Goal: Information Seeking & Learning: Learn about a topic

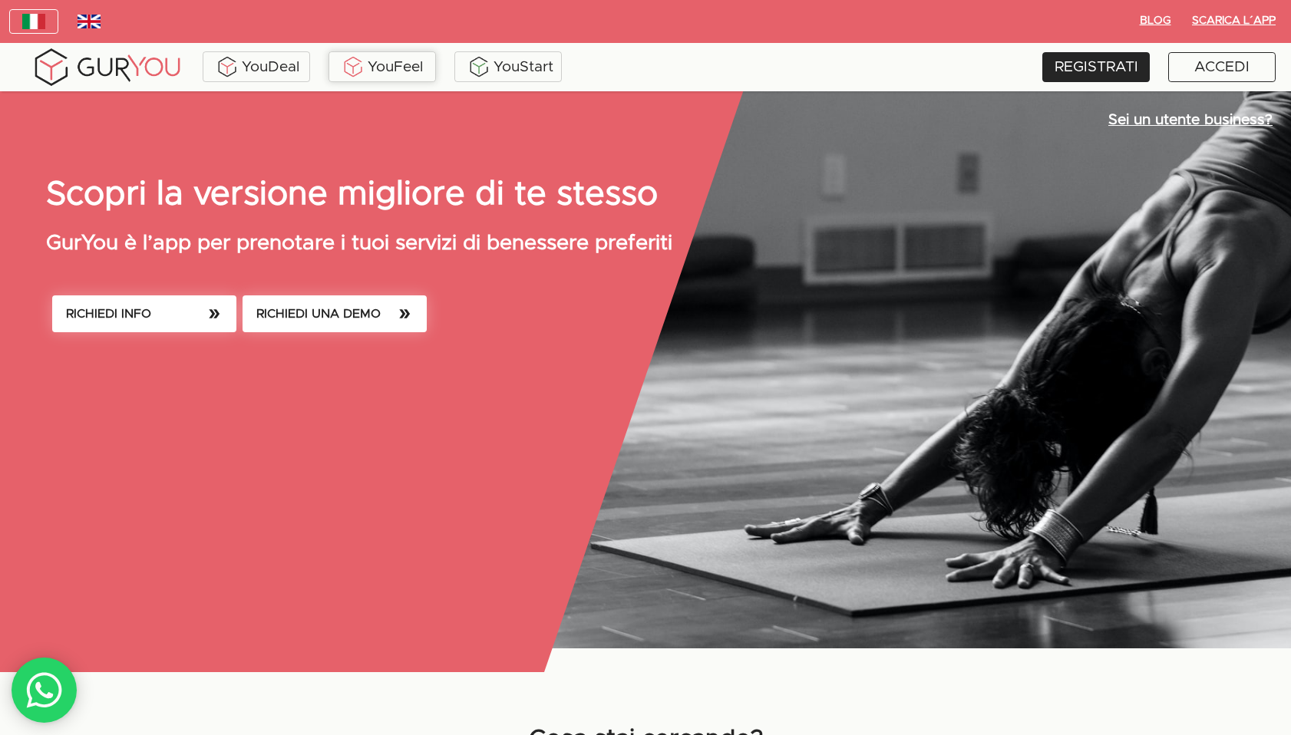
click at [407, 61] on div "YouFeel" at bounding box center [382, 66] width 100 height 23
click at [392, 68] on div "YouFeel" at bounding box center [382, 66] width 100 height 23
click at [1113, 64] on div "REGISTRATI" at bounding box center [1095, 67] width 107 height 30
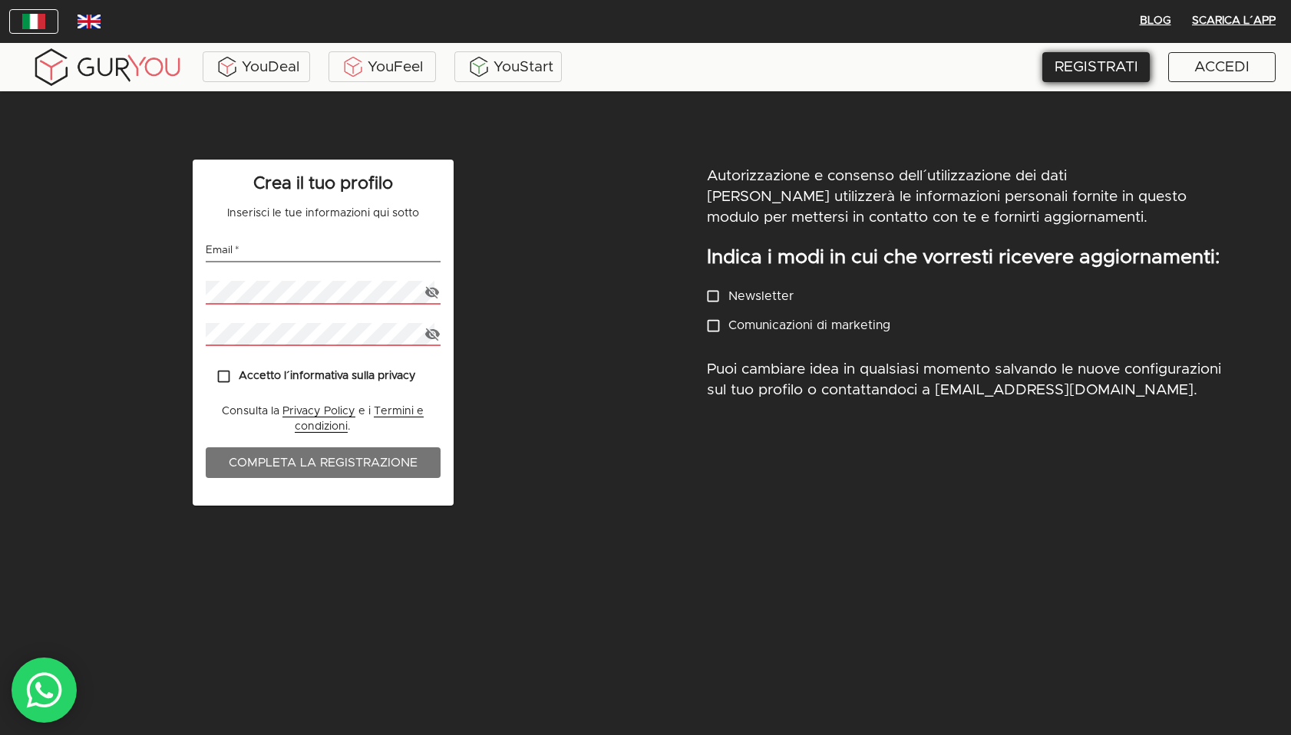
type input "davide@davidedancelli.it"
click at [330, 250] on input "davide@davidedancelli.it" at bounding box center [323, 250] width 235 height 22
click at [362, 251] on input "davide@davidedancelli.it" at bounding box center [323, 250] width 235 height 22
drag, startPoint x: 362, startPoint y: 251, endPoint x: 152, endPoint y: 229, distance: 211.4
click at [152, 229] on div "Crea il tuo profilo Inserisci le tue informazioni qui sotto Email   * davide@da…" at bounding box center [322, 449] width 645 height 599
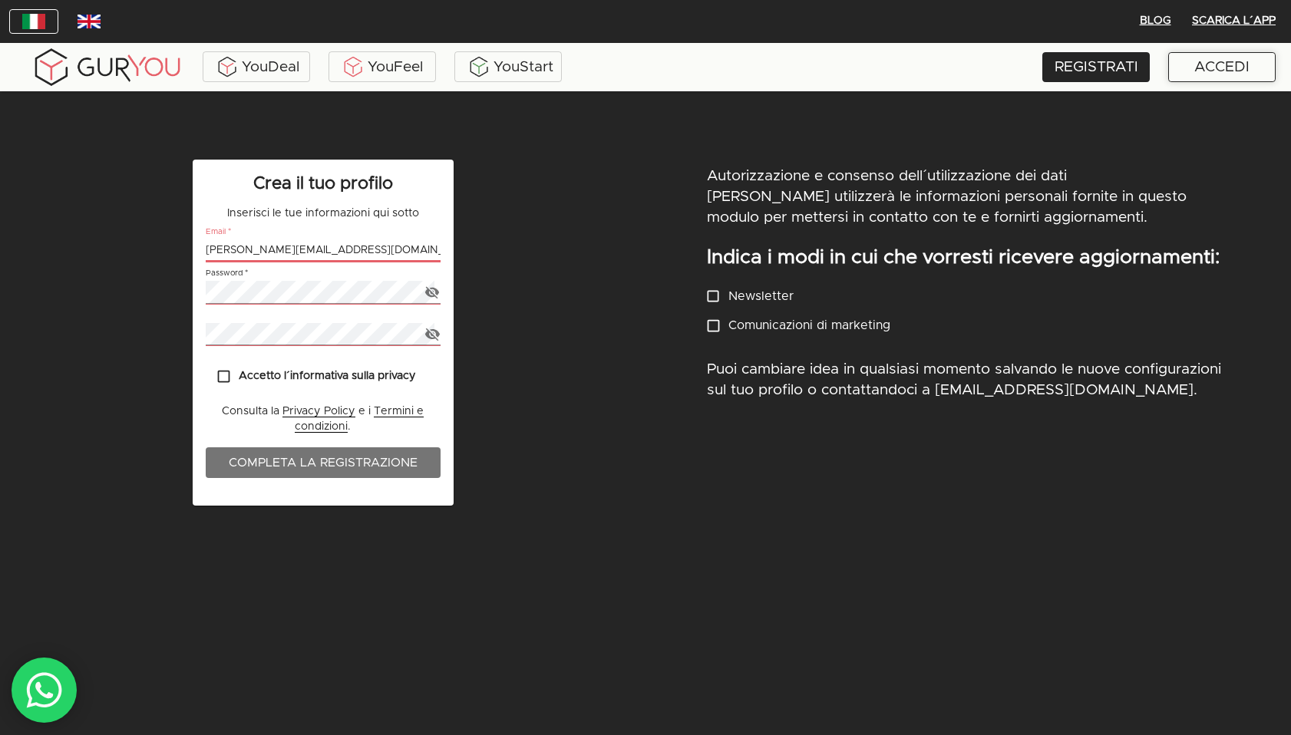
click at [1226, 74] on div "ACCEDI" at bounding box center [1221, 67] width 107 height 30
click at [392, 74] on div "YouFeel" at bounding box center [382, 66] width 100 height 23
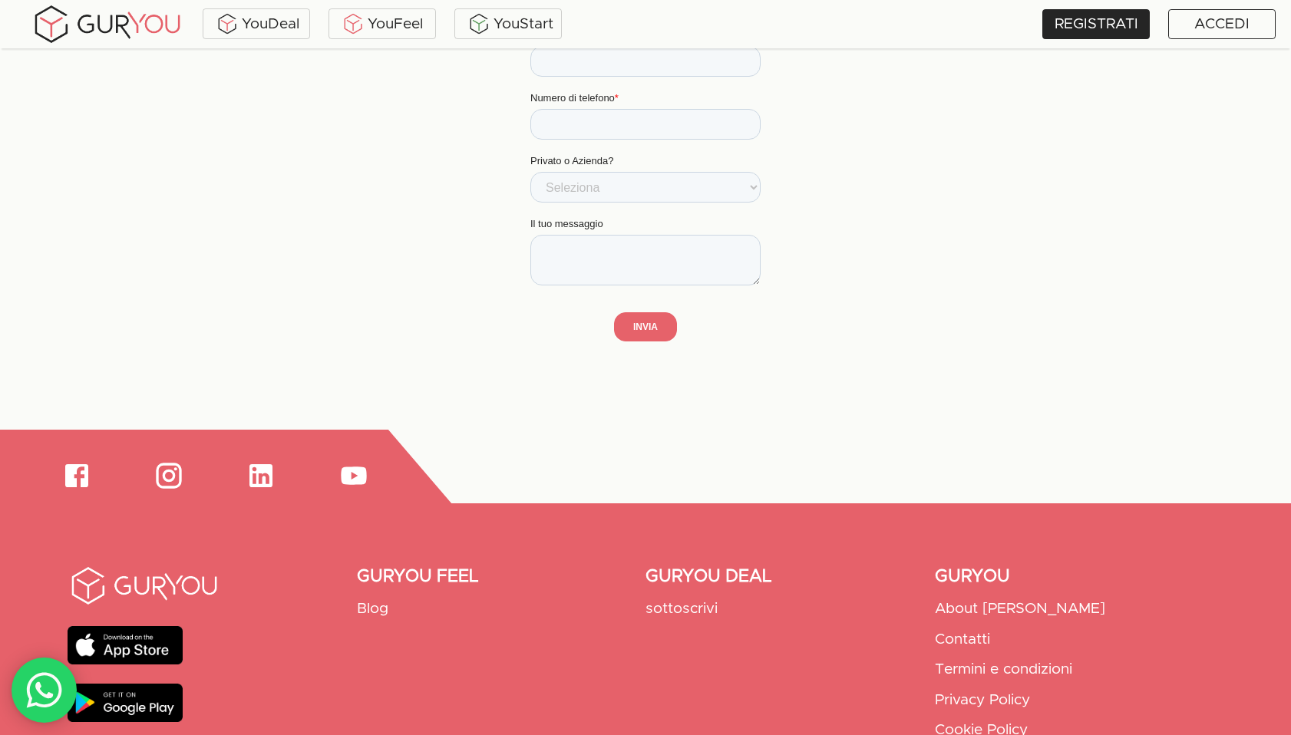
scroll to position [2797, 0]
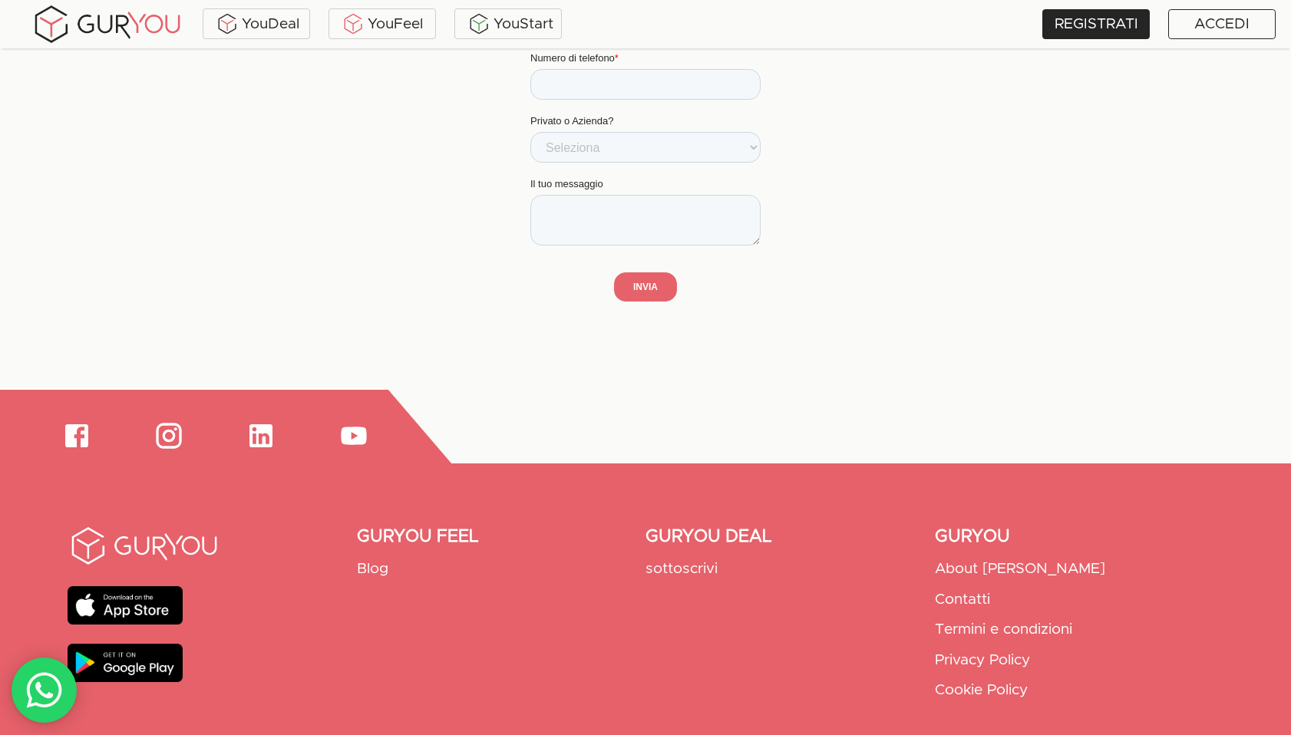
click at [376, 572] on p "Blog" at bounding box center [372, 569] width 31 height 21
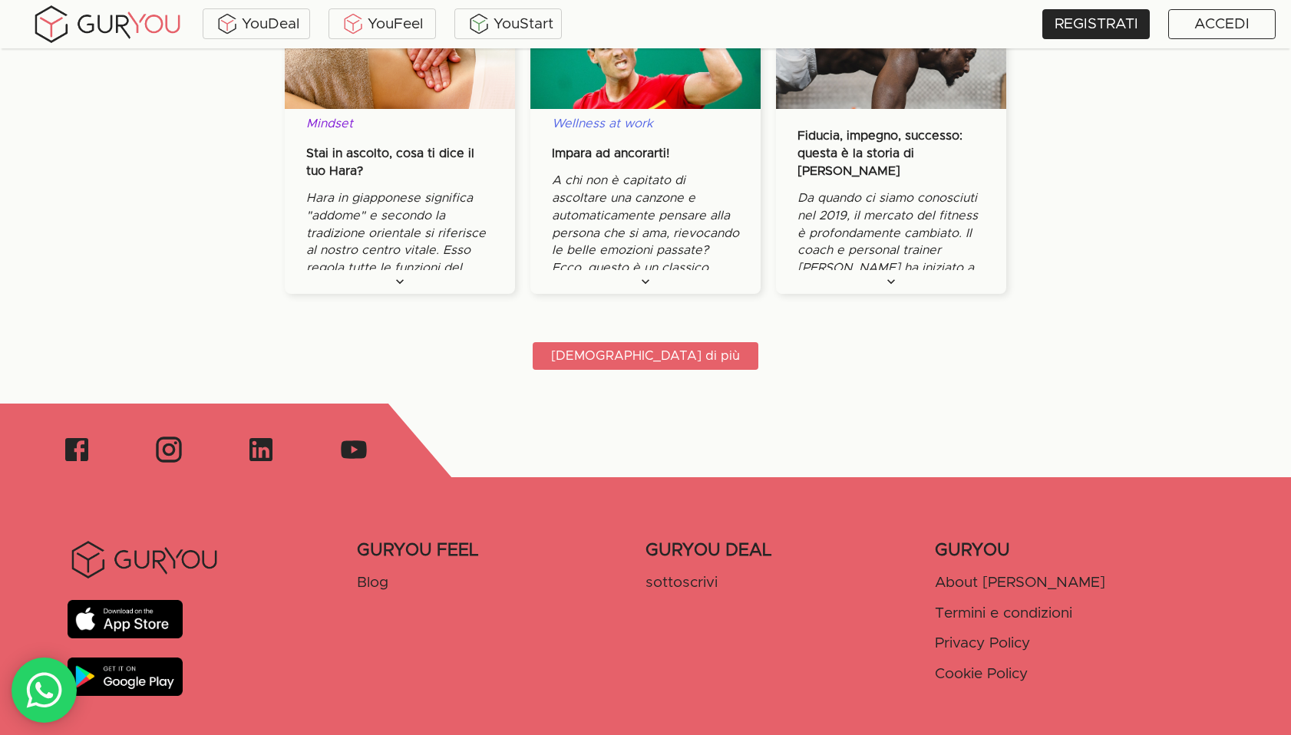
scroll to position [2102, 0]
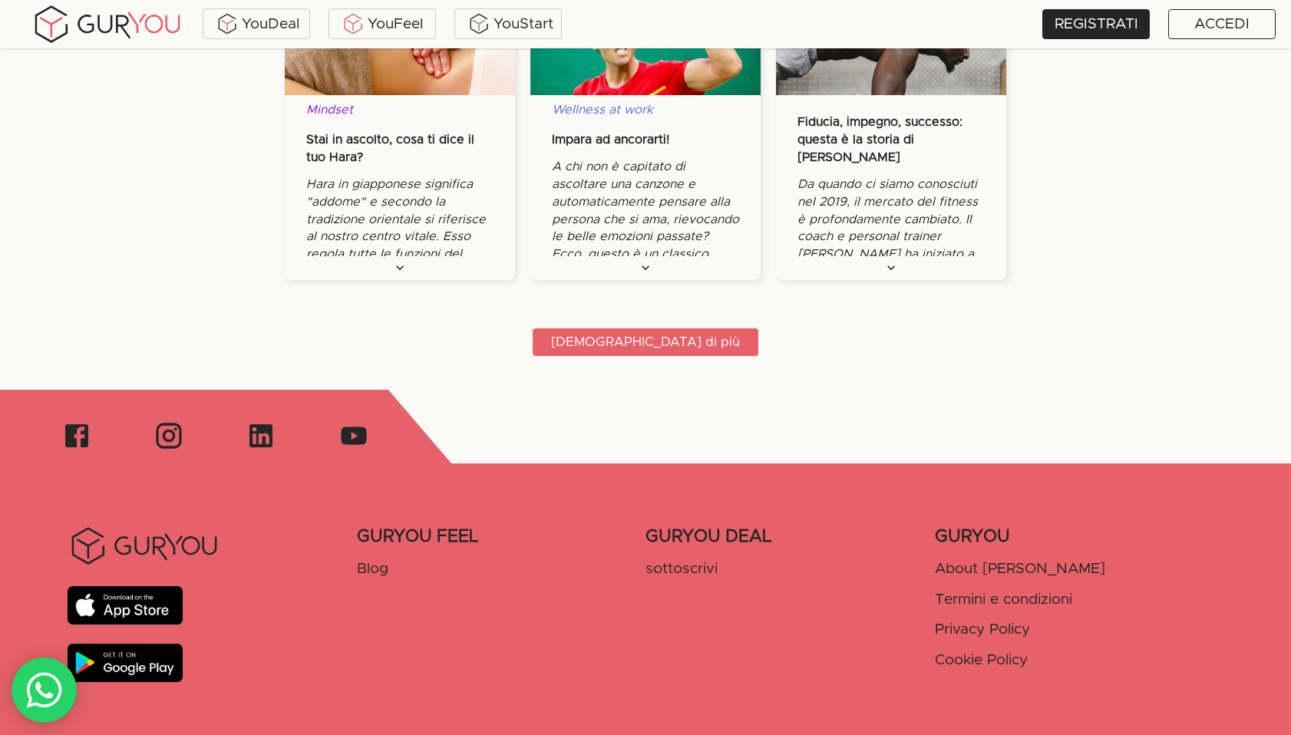
click at [429, 529] on p "GURYOU FEEL" at bounding box center [417, 537] width 121 height 25
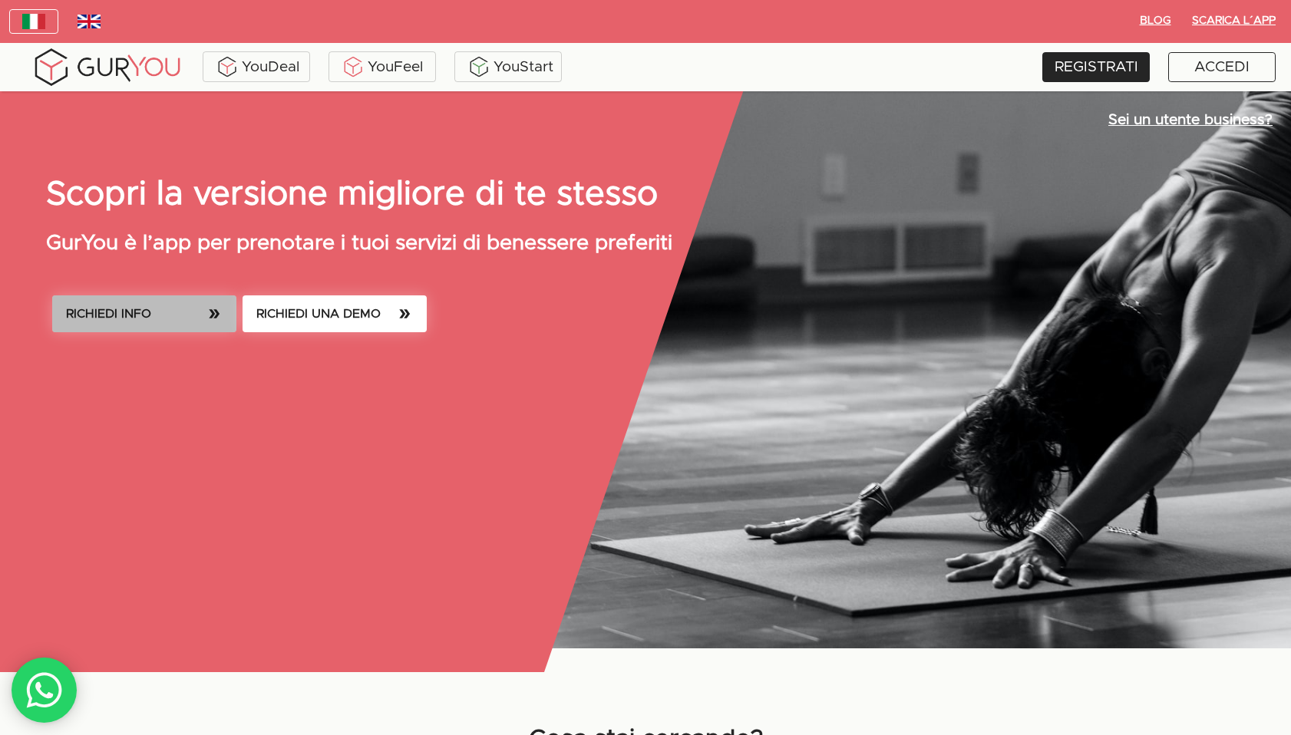
click at [215, 310] on icon "button" at bounding box center [217, 313] width 6 height 9
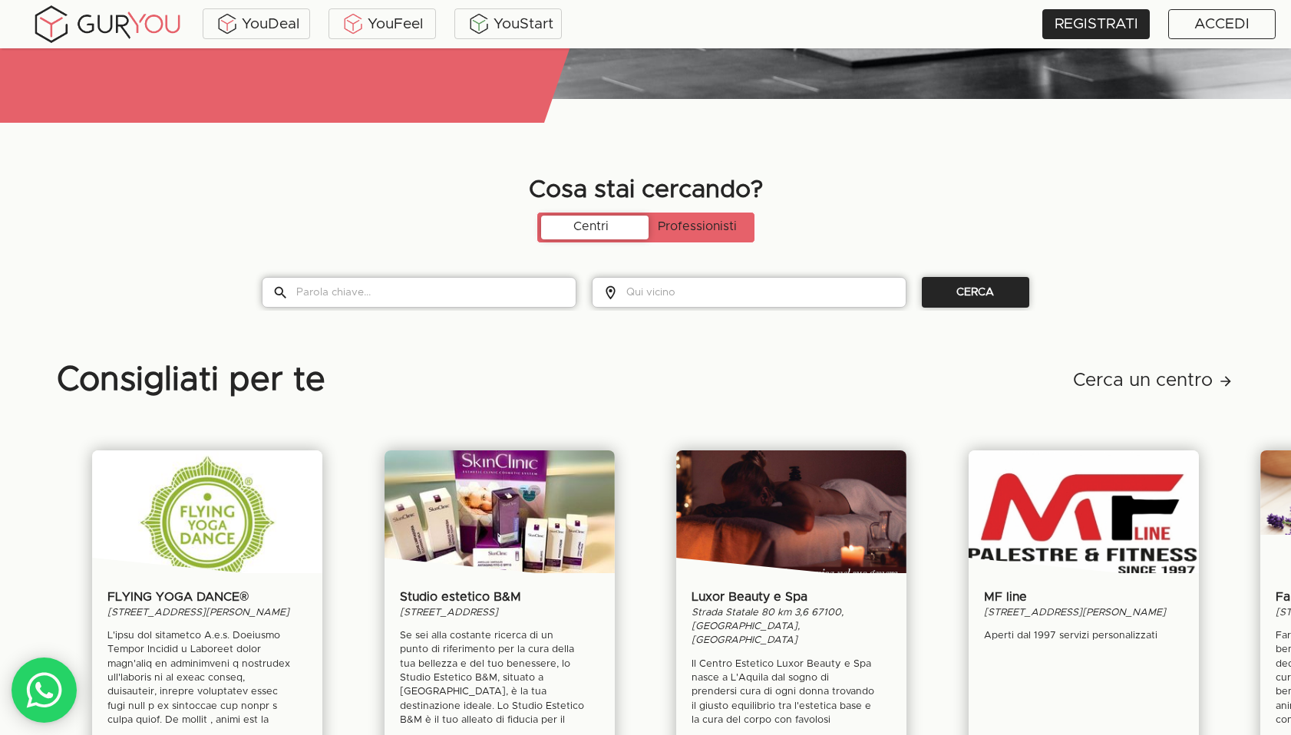
scroll to position [548, 0]
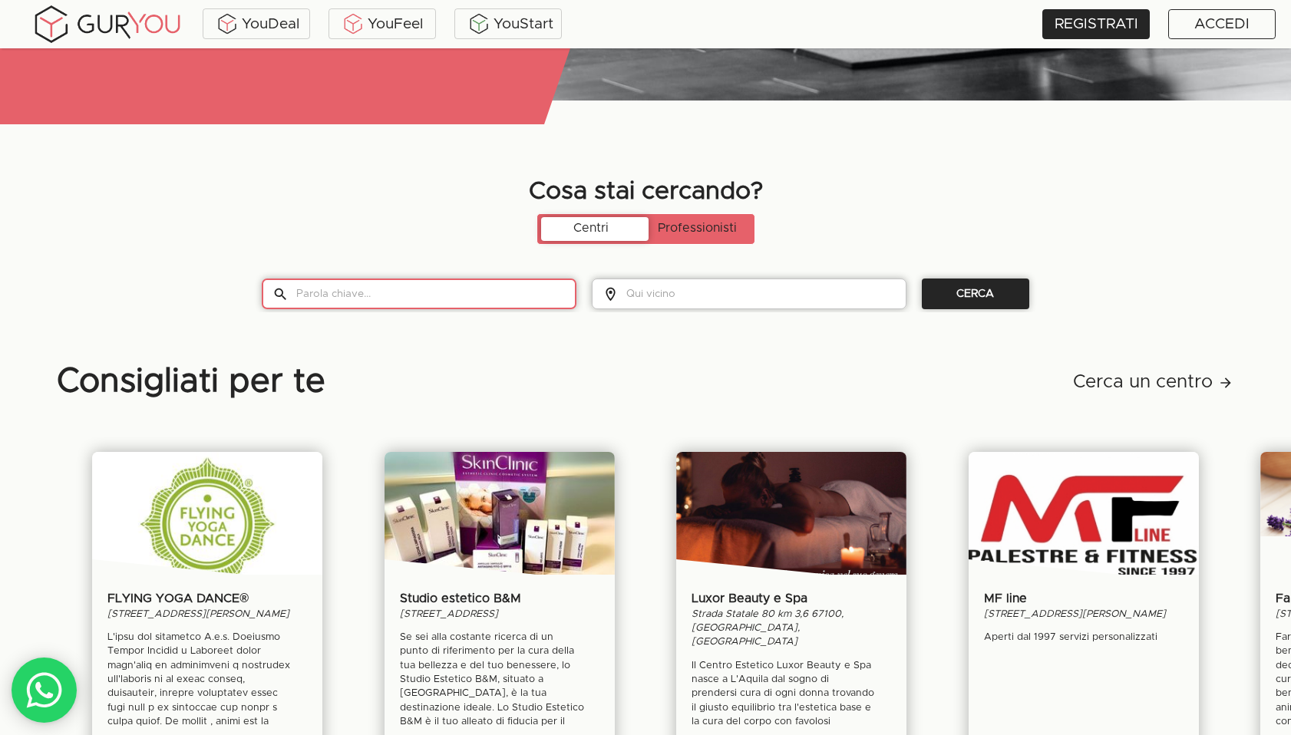
click at [446, 285] on input "text" at bounding box center [436, 294] width 280 height 31
type input "yoga"
click at [684, 298] on input "text" at bounding box center [766, 294] width 280 height 31
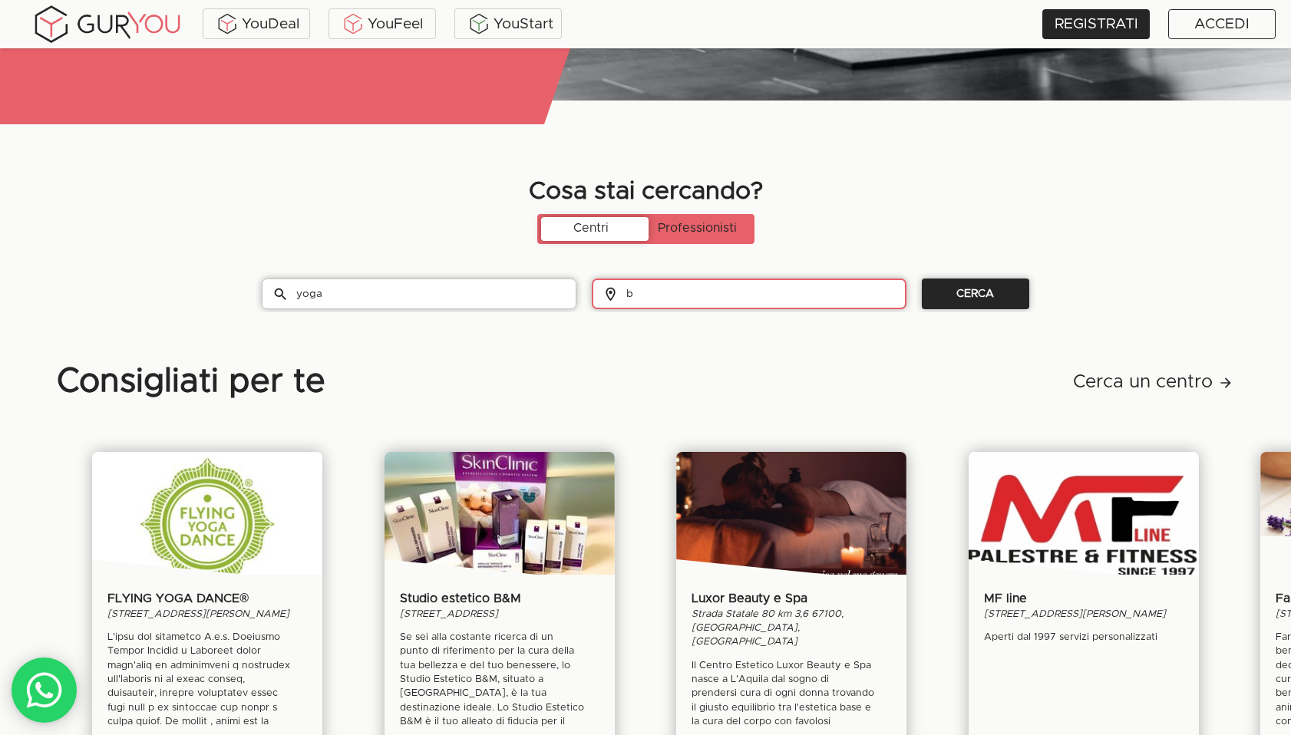
type input "b"
click at [686, 266] on div "Cosa stai cercando? Centri Professionisti yoga ​ b ​ CERCA" at bounding box center [645, 242] width 1291 height 140
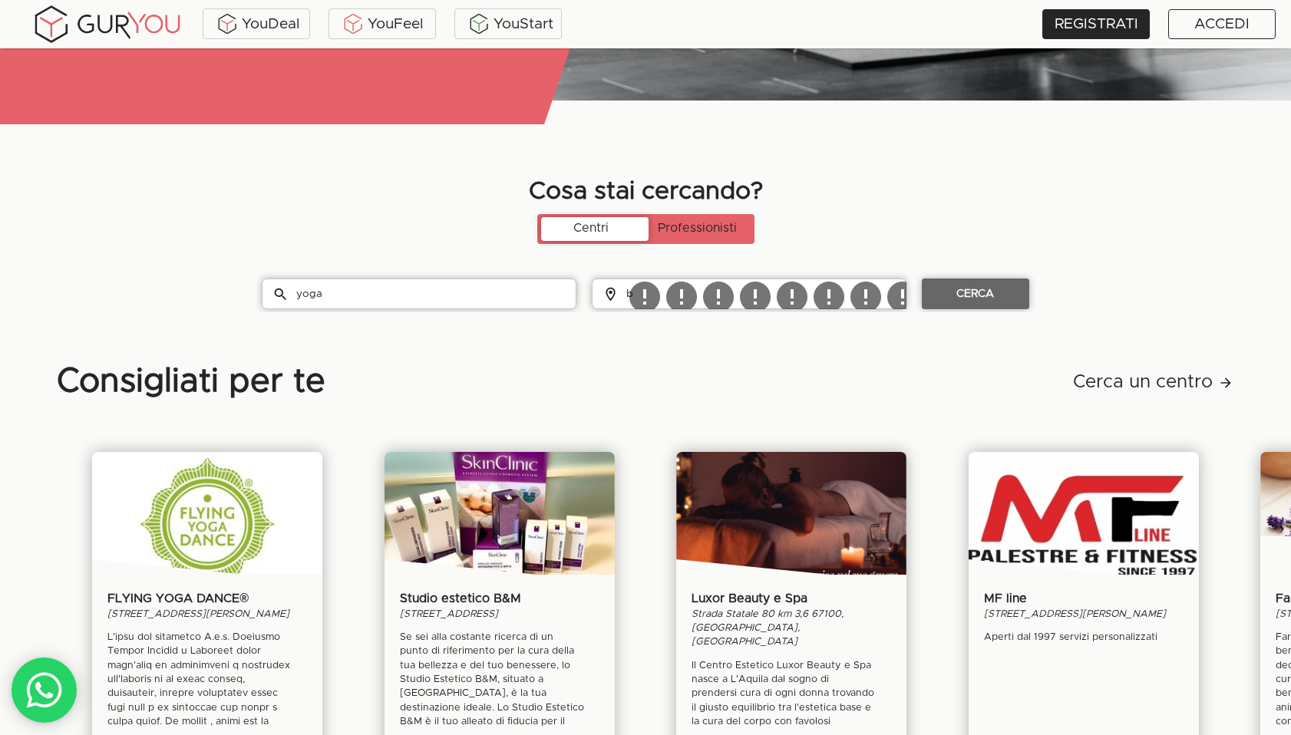
click at [957, 292] on span "CERCA" at bounding box center [975, 294] width 95 height 19
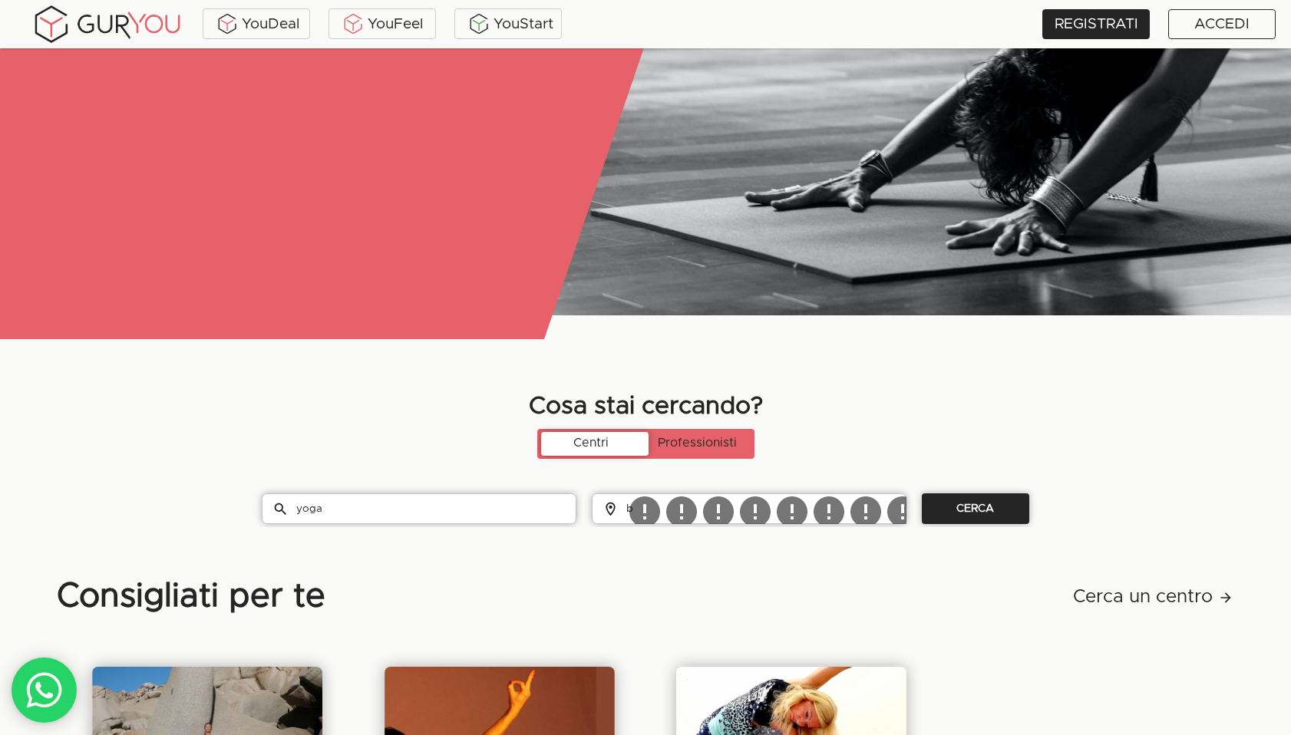
scroll to position [391, 0]
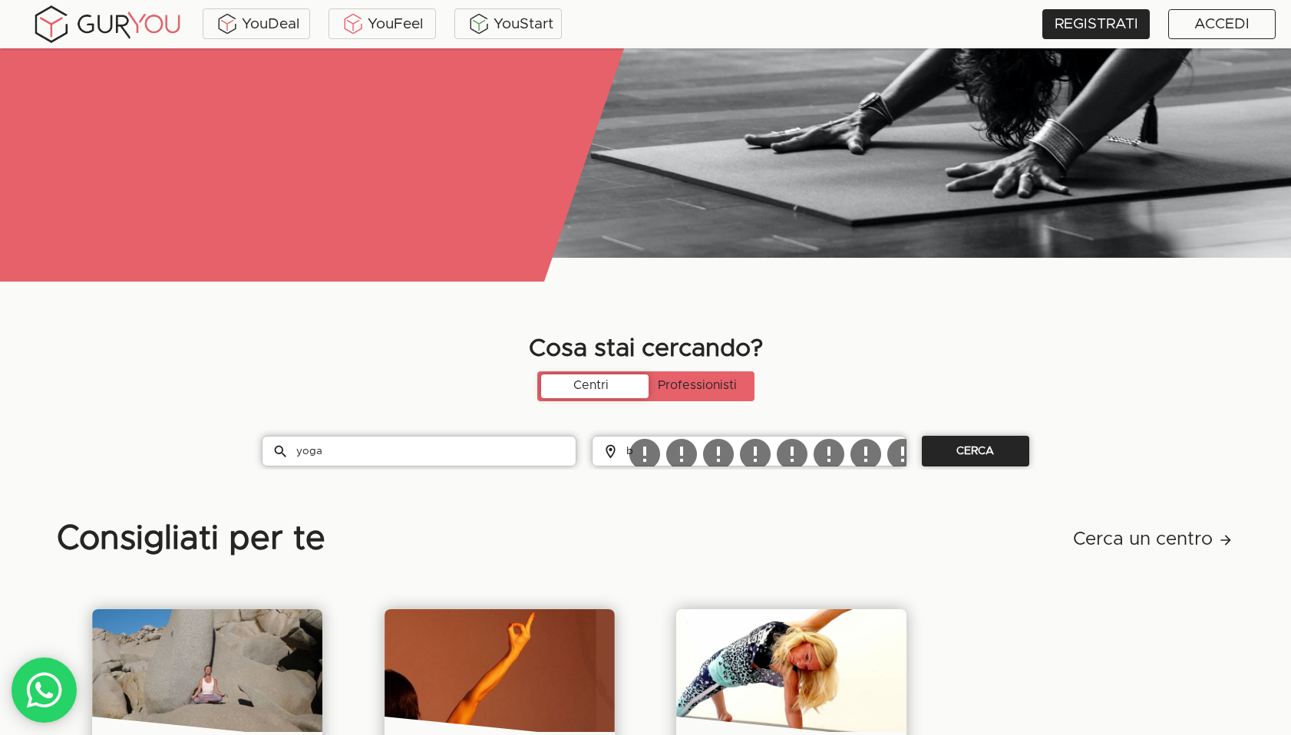
click at [1123, 541] on p "Cerca un centro" at bounding box center [1153, 539] width 161 height 26
click at [1221, 543] on icon at bounding box center [1226, 540] width 16 height 16
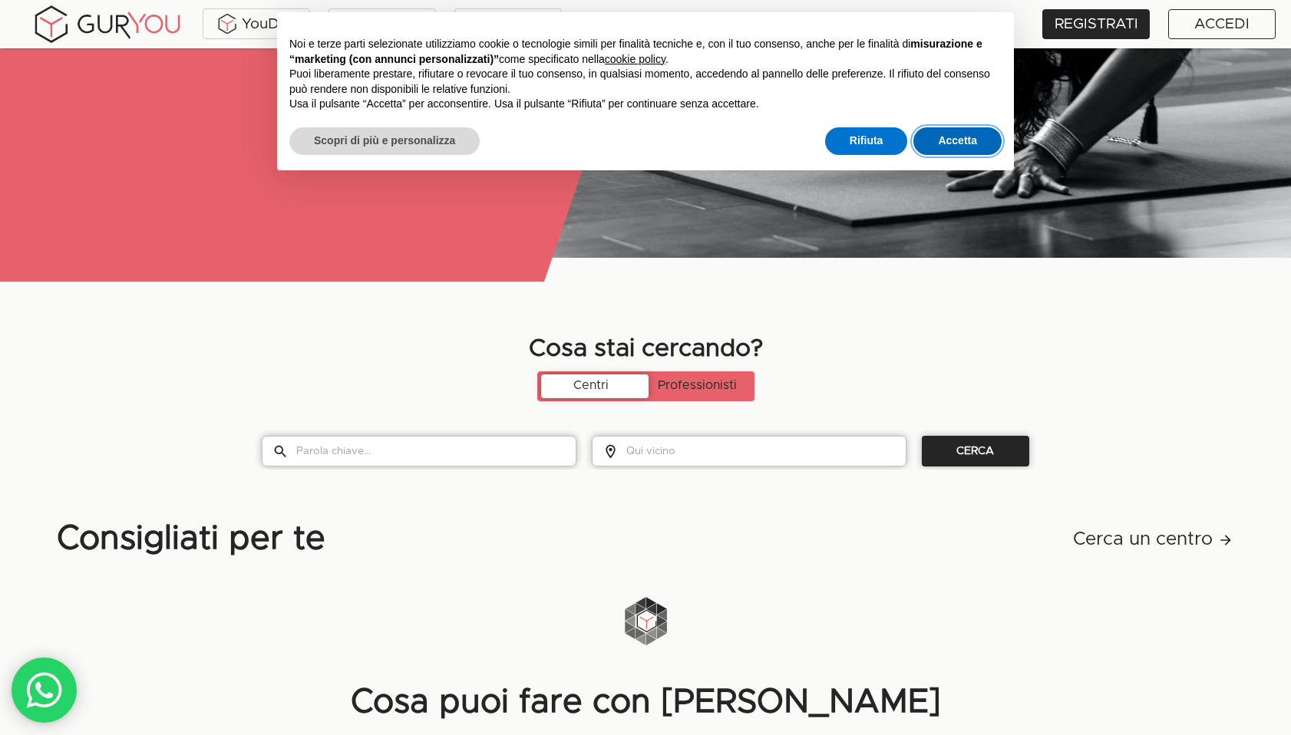
click at [975, 134] on button "Accetta" at bounding box center [957, 141] width 88 height 28
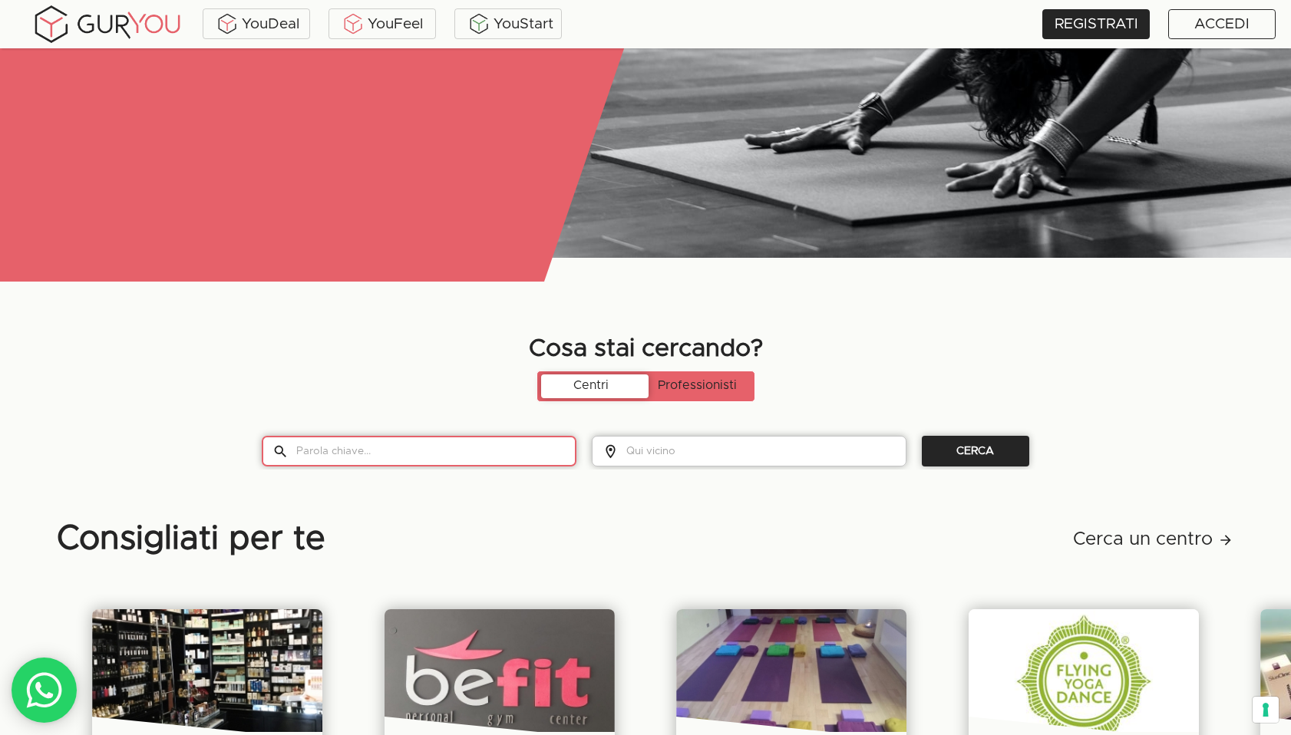
click at [410, 447] on input "text" at bounding box center [436, 451] width 280 height 31
type input "yoga"
click at [965, 451] on span "CERCA" at bounding box center [975, 451] width 95 height 19
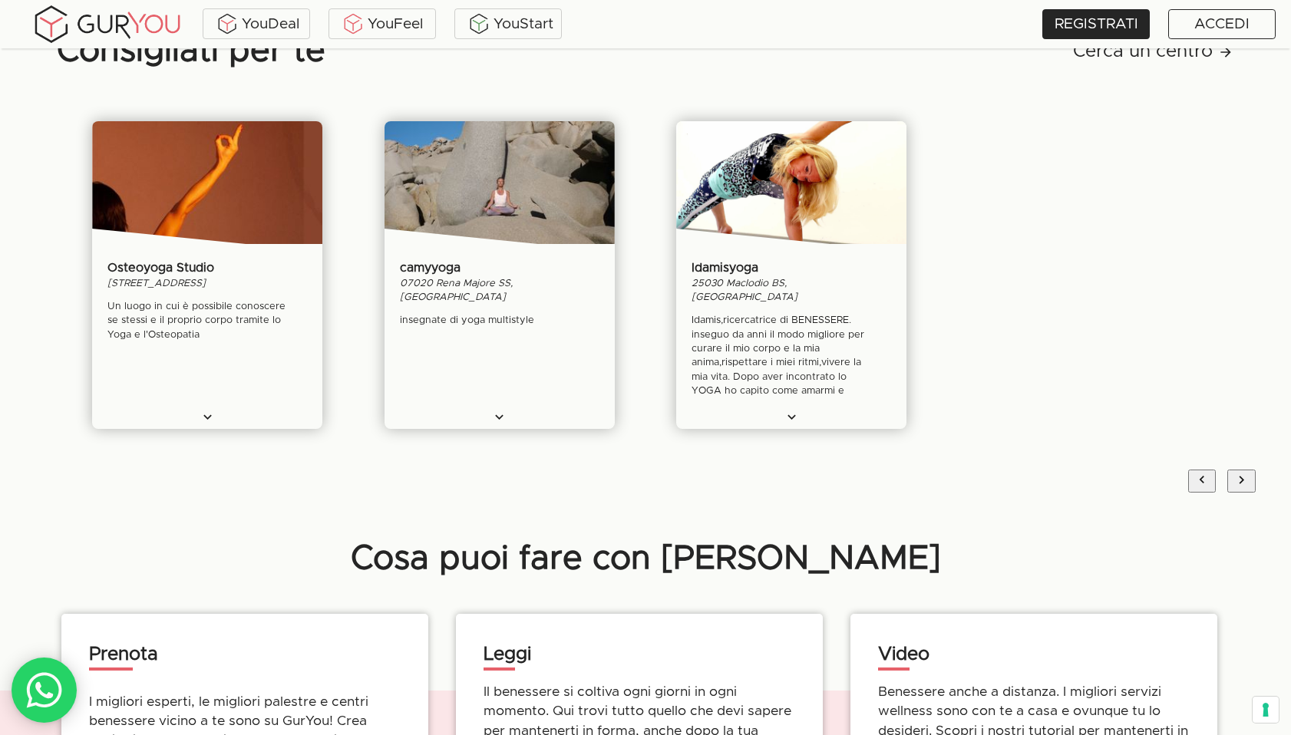
scroll to position [877, 0]
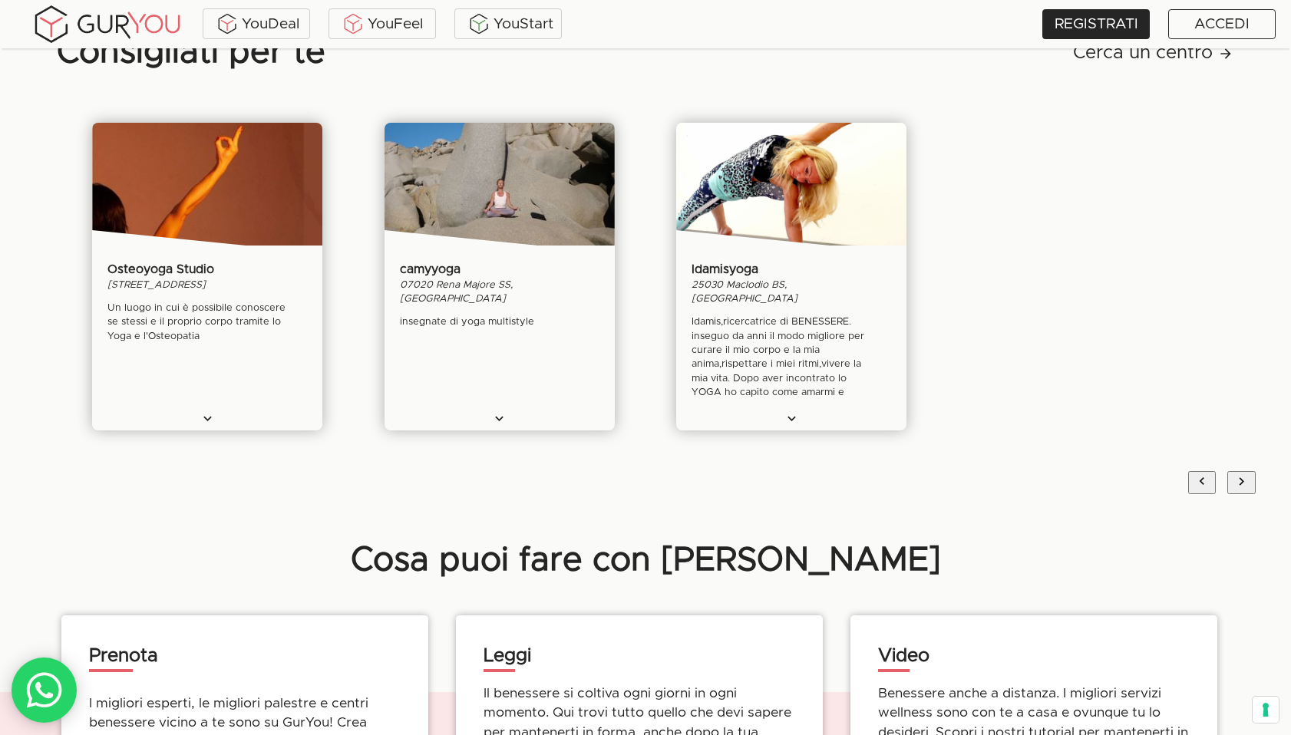
click at [1240, 483] on icon "next" at bounding box center [1241, 481] width 5 height 8
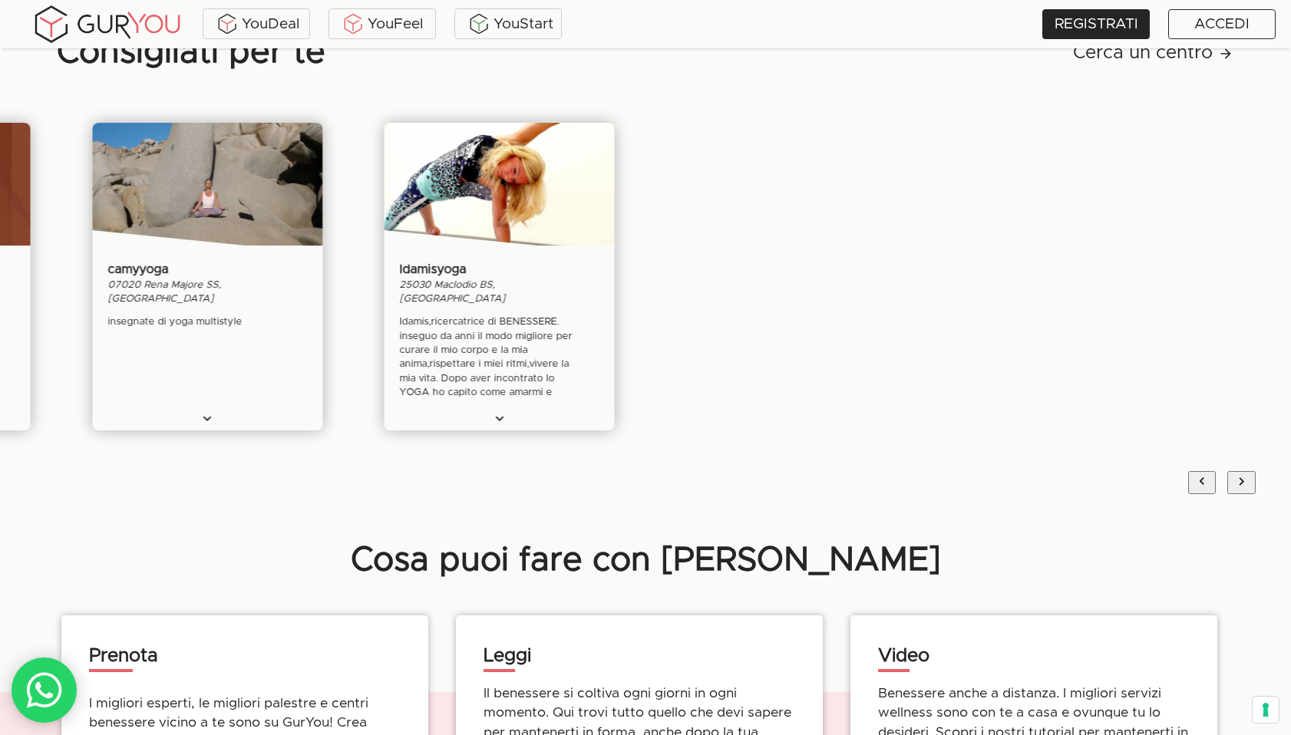
click at [1200, 481] on icon "previous" at bounding box center [1201, 481] width 5 height 8
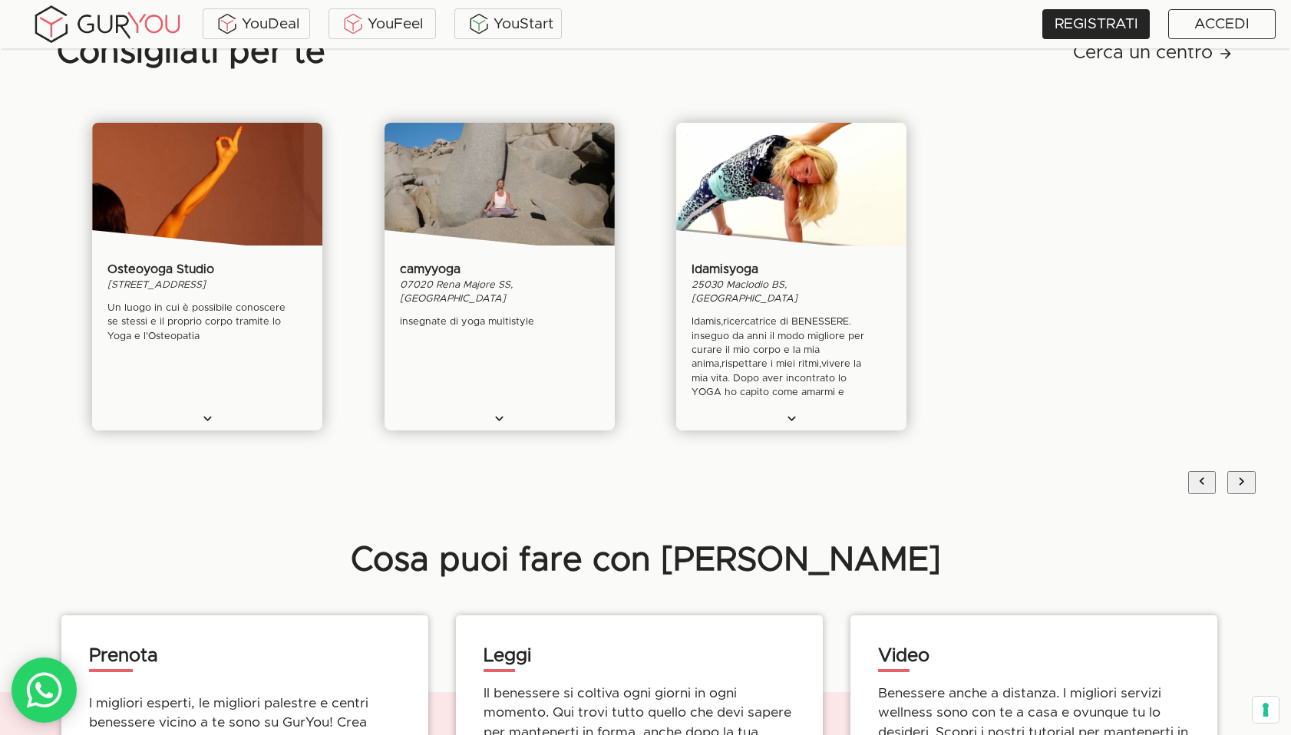
click at [1200, 481] on icon "previous" at bounding box center [1201, 481] width 5 height 8
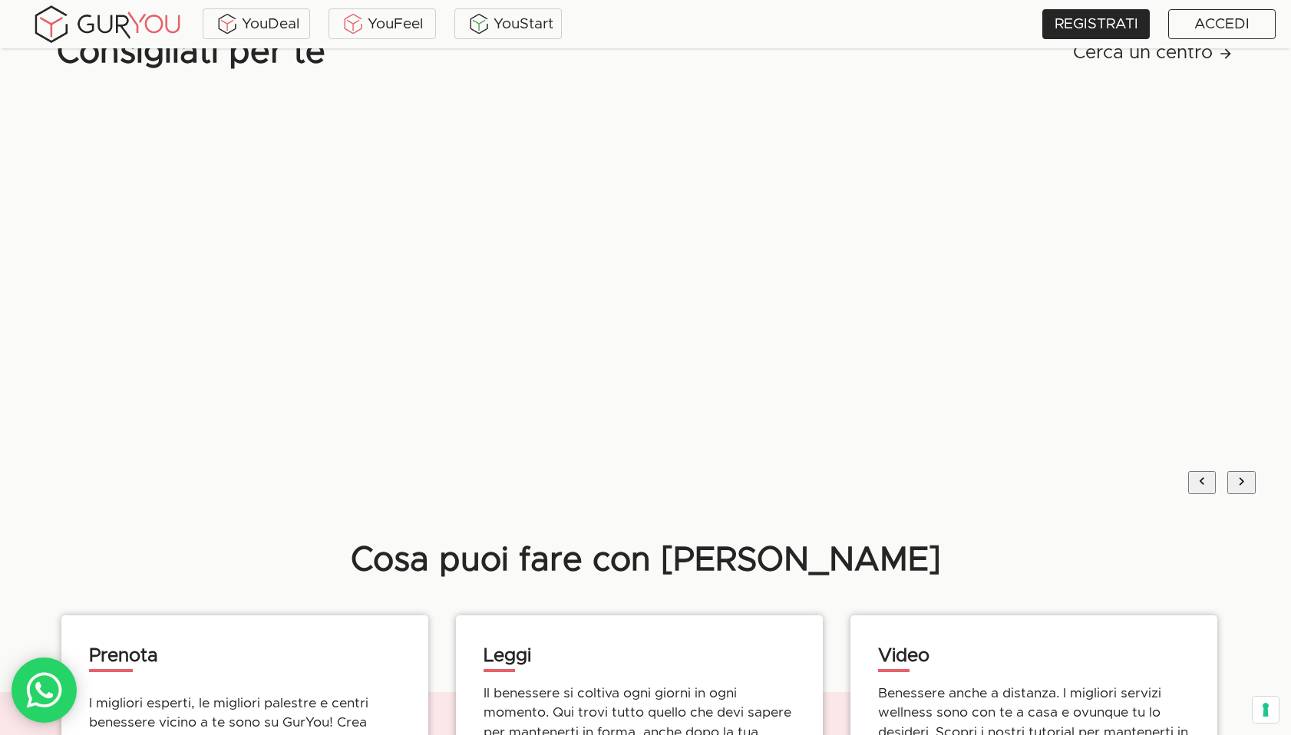
click at [1238, 481] on icon "next" at bounding box center [1241, 481] width 16 height 16
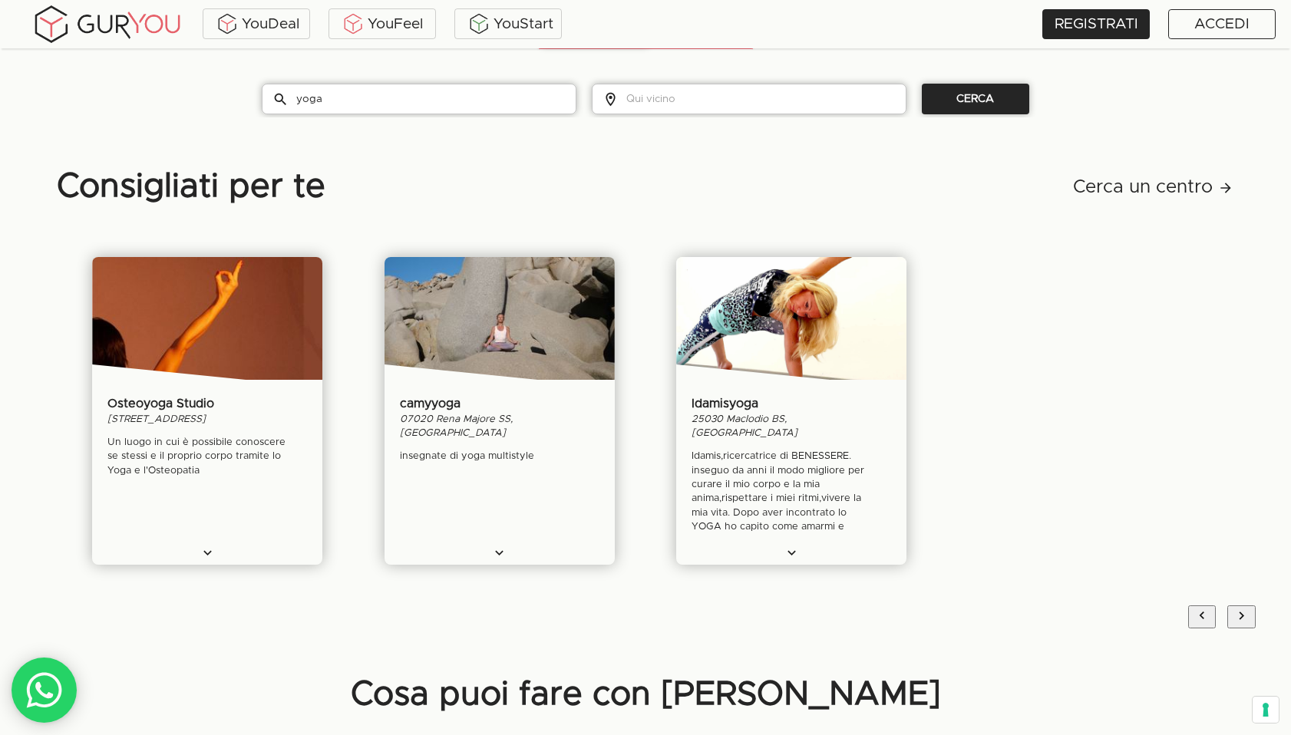
scroll to position [702, 0]
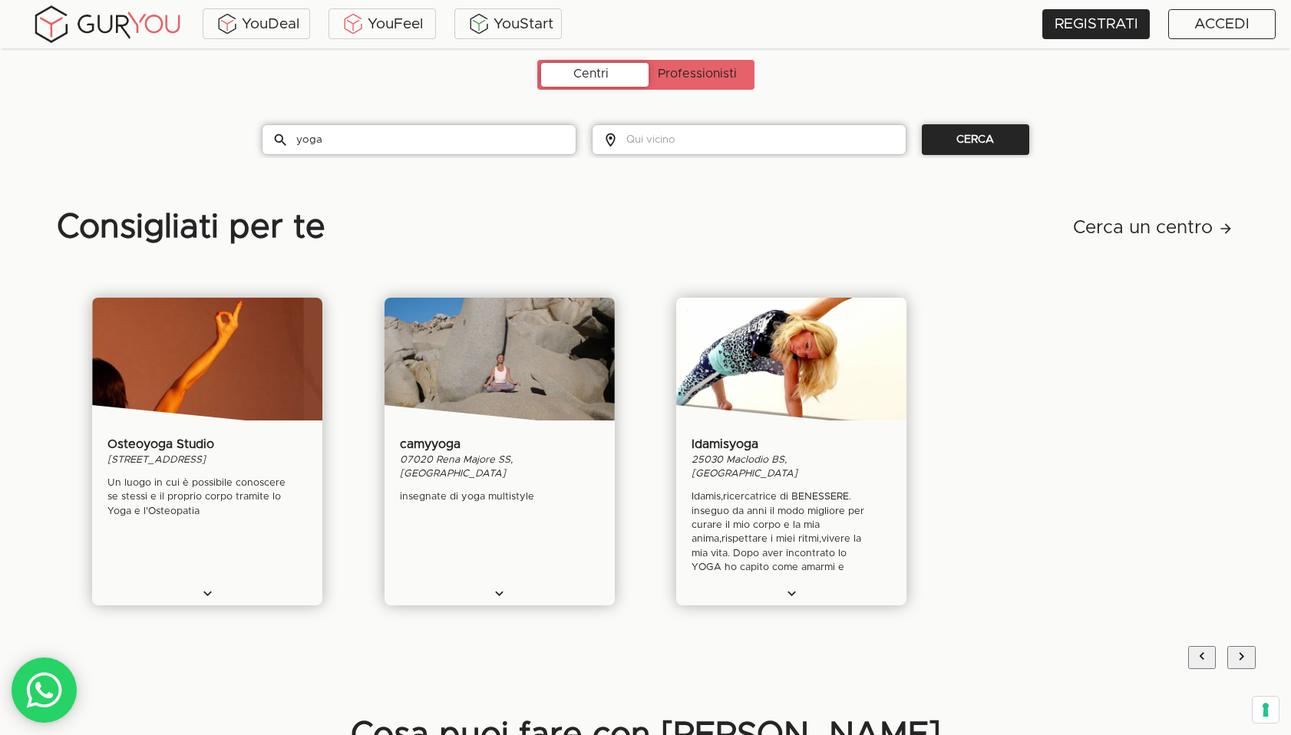
click at [793, 359] on img "slide" at bounding box center [791, 369] width 230 height 143
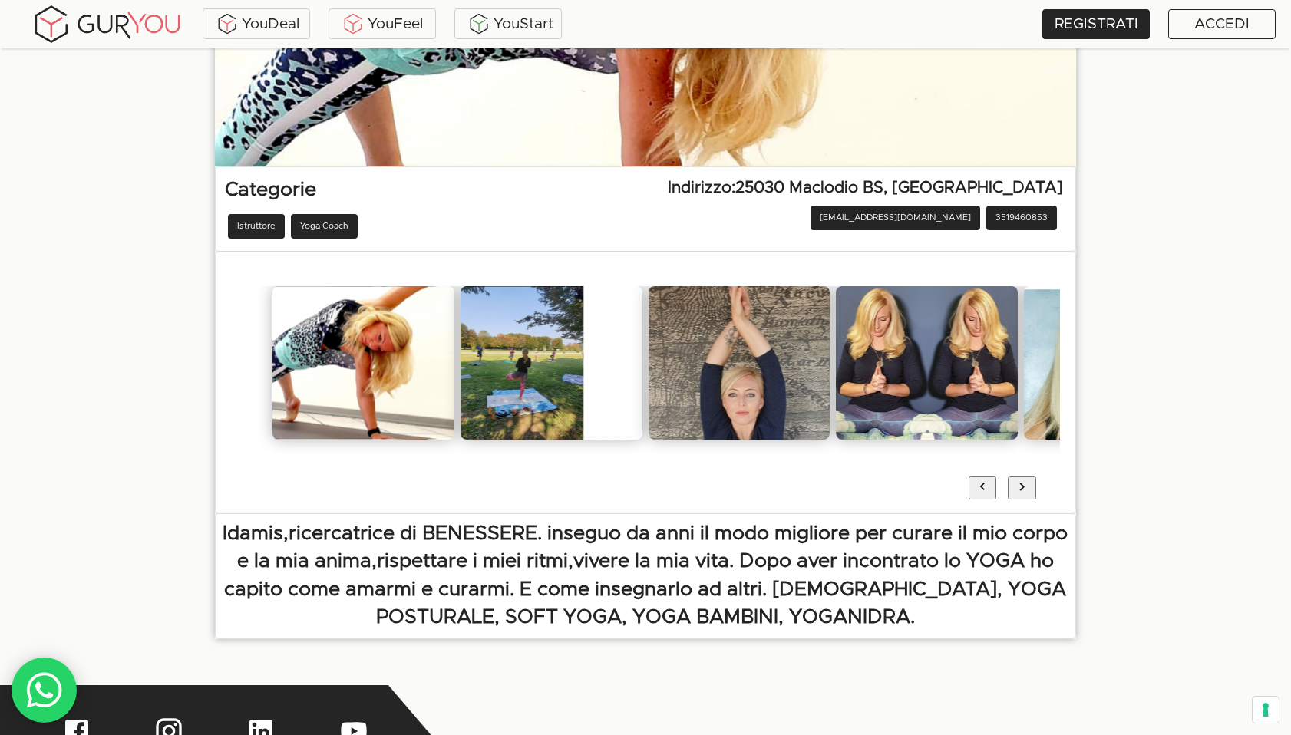
scroll to position [391, 0]
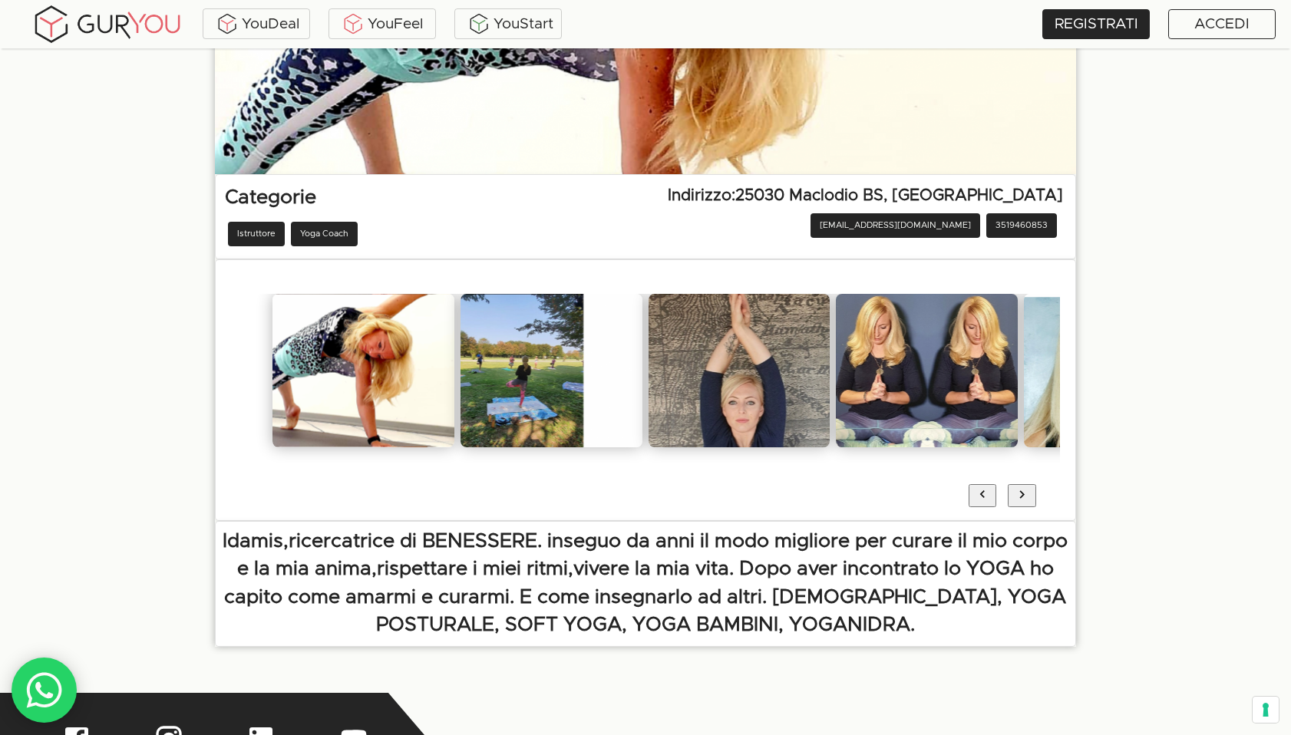
click at [1021, 499] on icon "next" at bounding box center [1022, 494] width 16 height 16
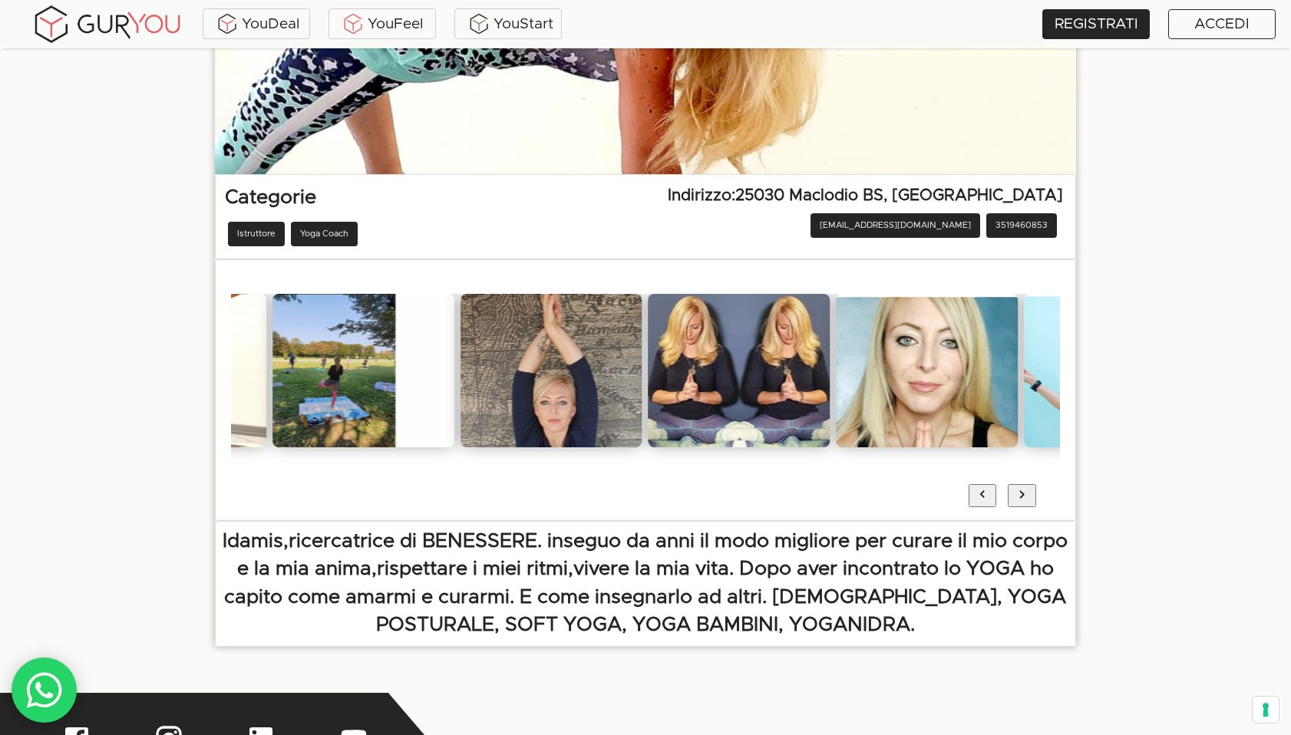
click at [1021, 499] on icon "next" at bounding box center [1022, 494] width 16 height 16
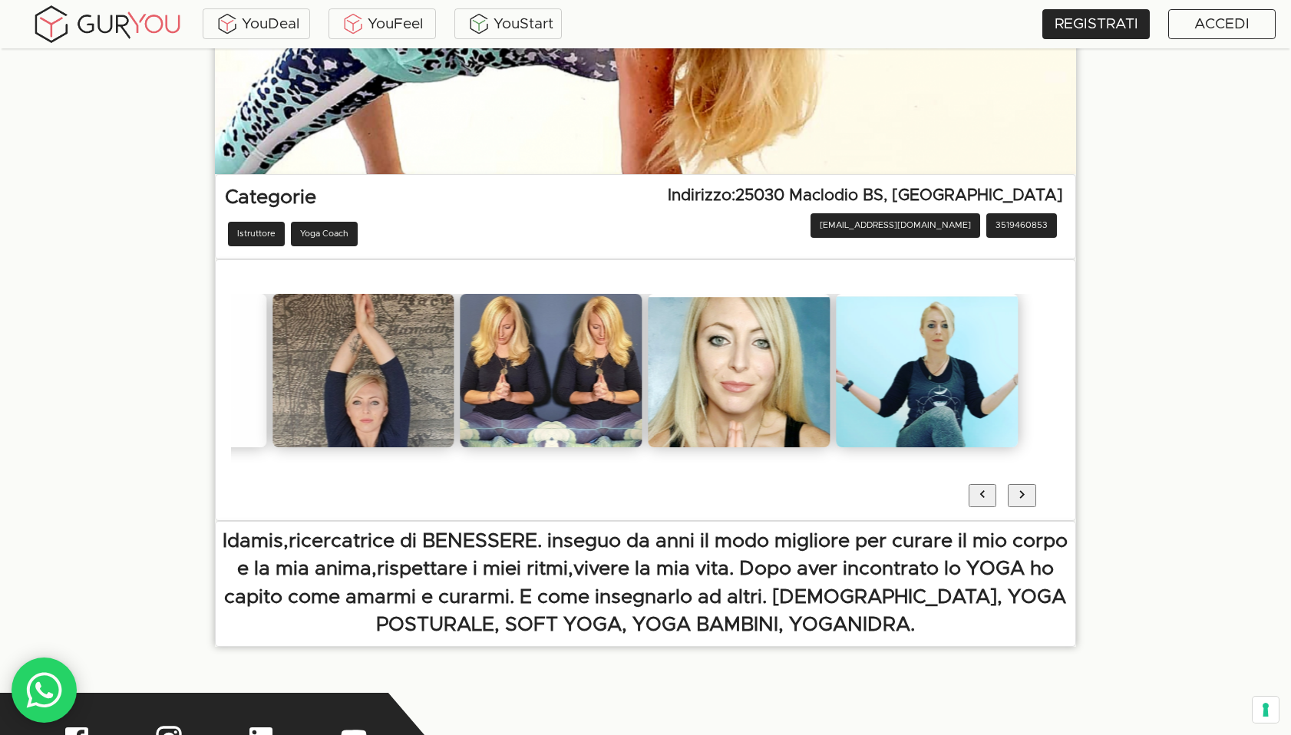
click at [1021, 499] on icon "next" at bounding box center [1022, 494] width 16 height 16
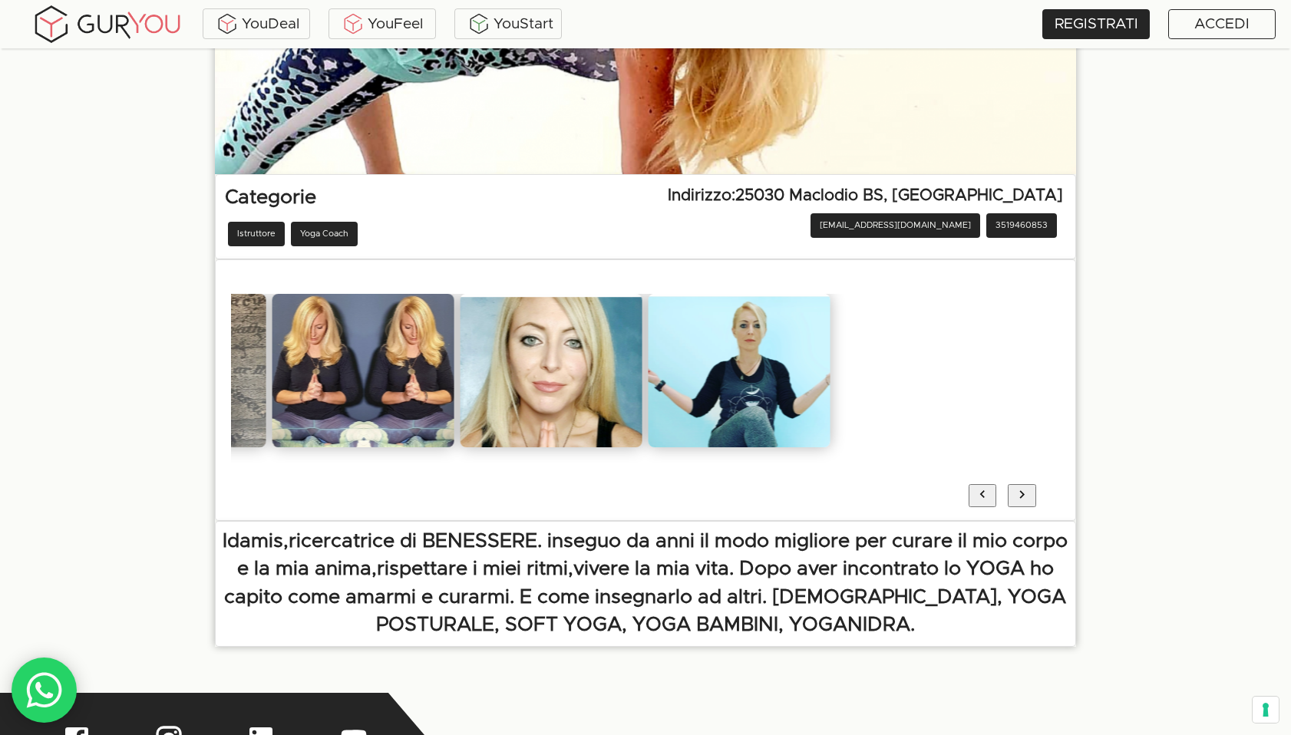
click at [1021, 499] on icon "next" at bounding box center [1022, 494] width 16 height 16
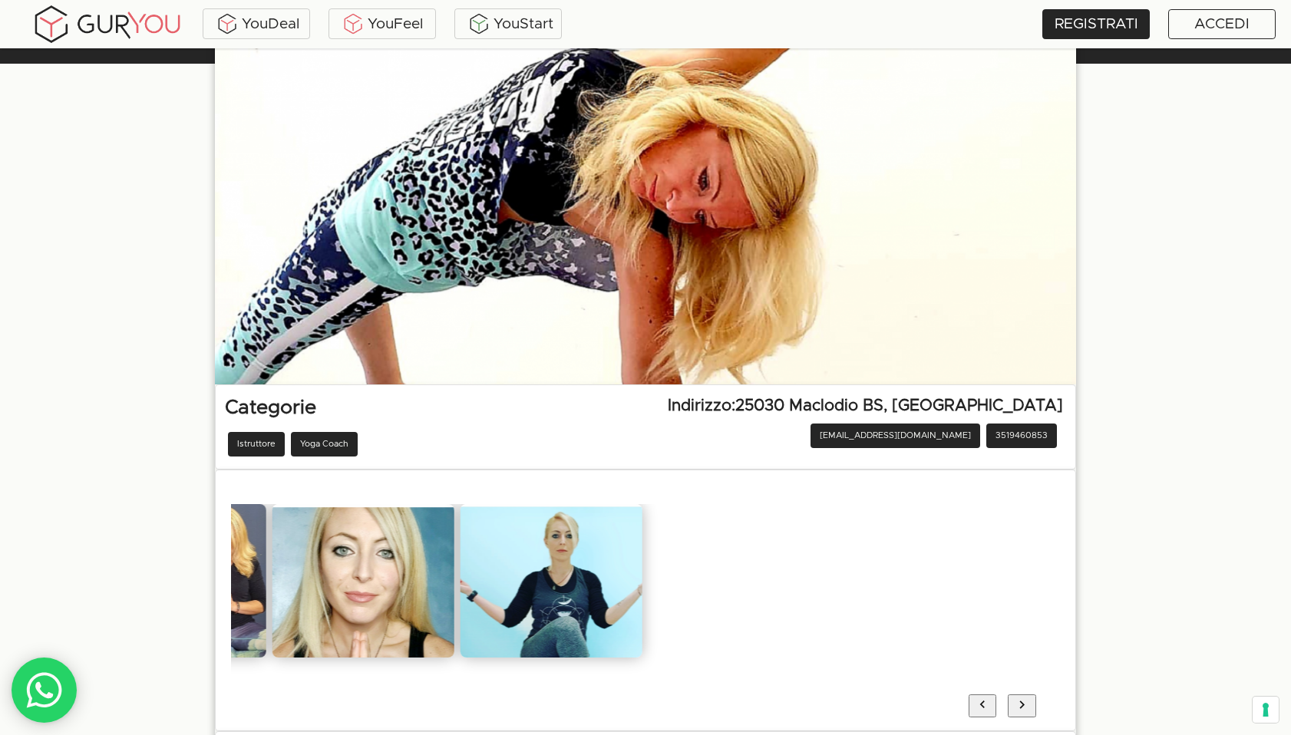
scroll to position [0, 0]
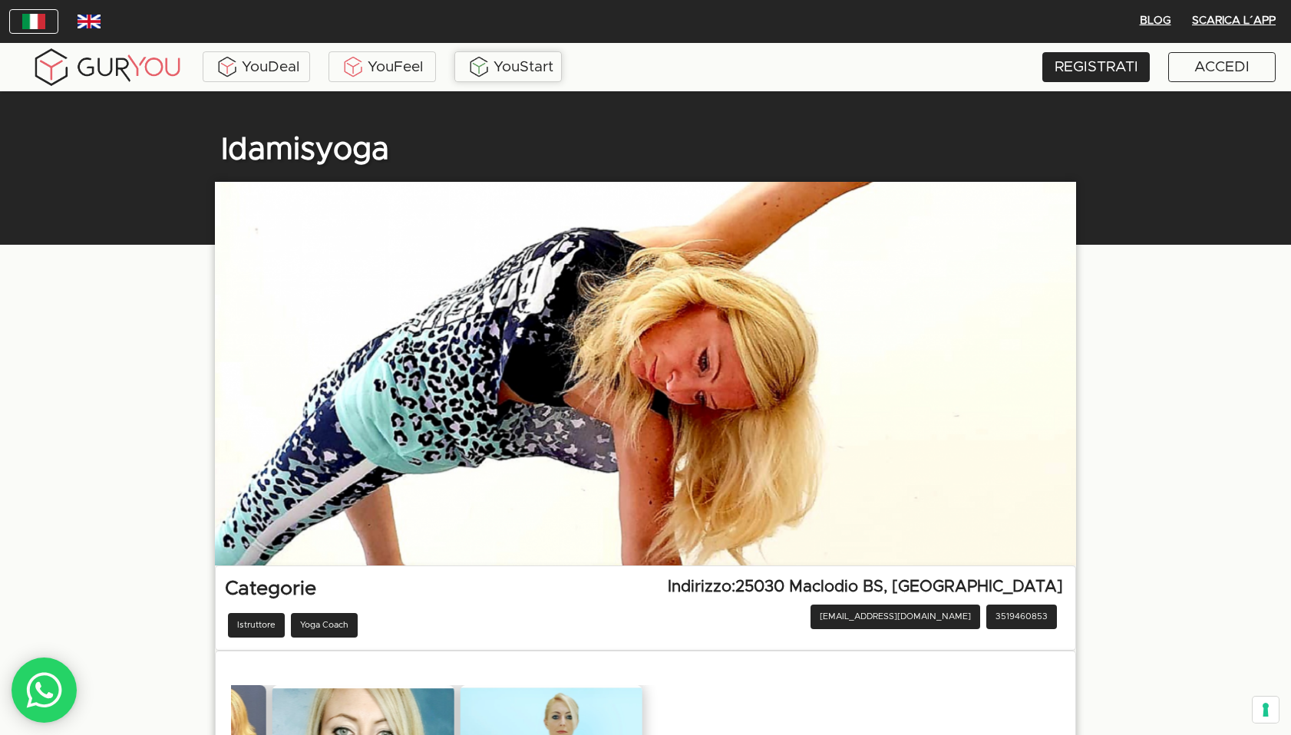
click at [529, 71] on div "YouStart" at bounding box center [508, 66] width 100 height 23
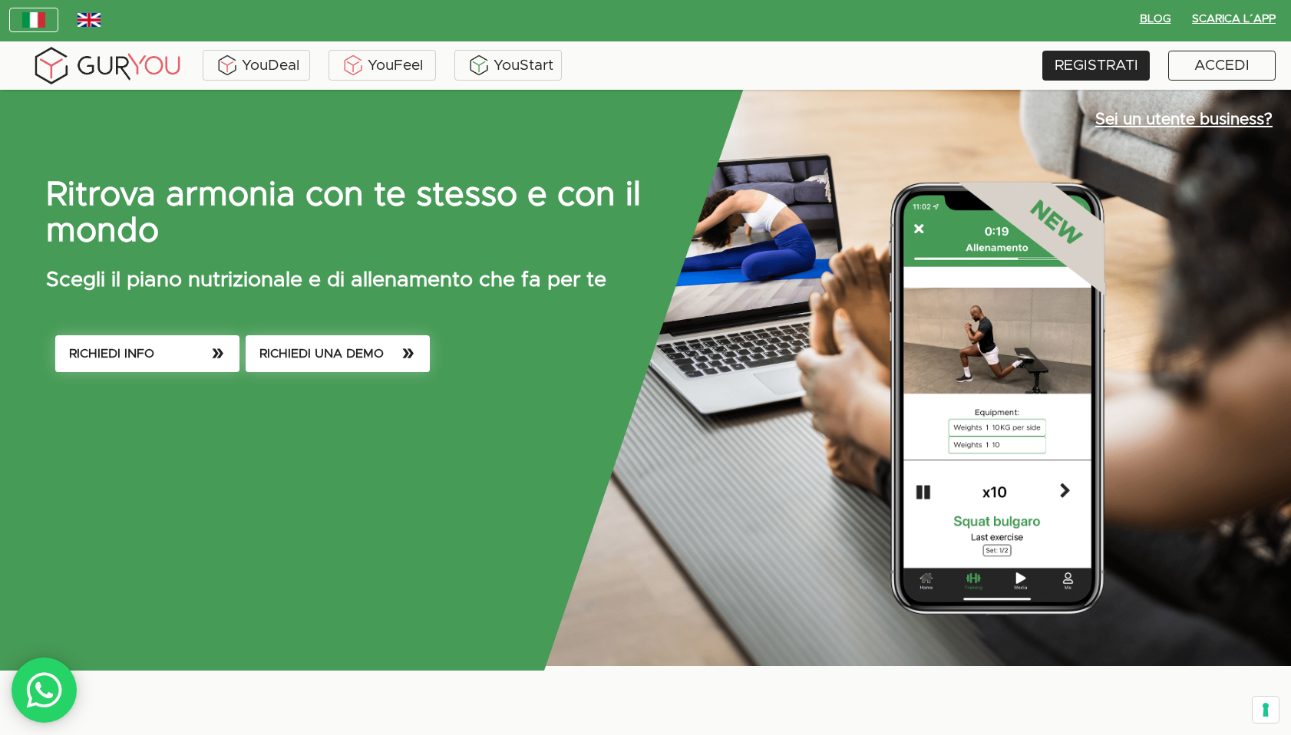
scroll to position [8, 0]
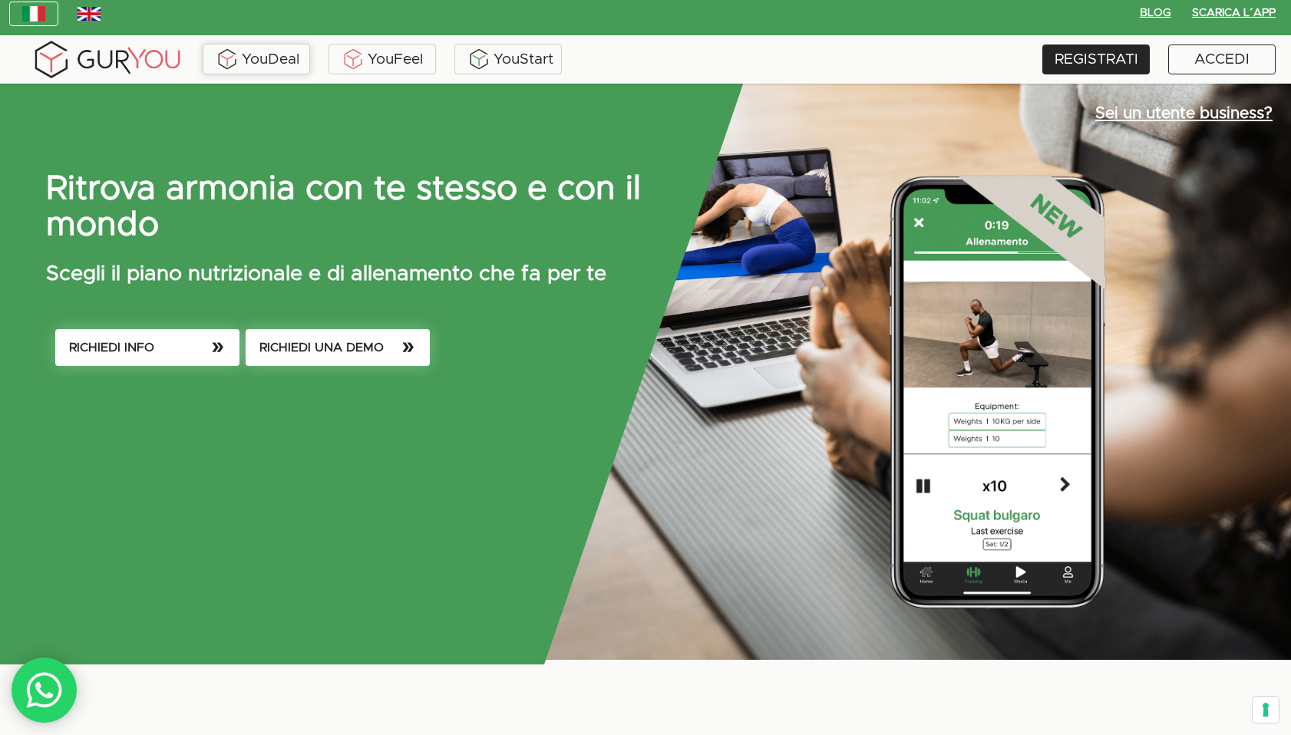
click at [261, 56] on div "YouDeal" at bounding box center [256, 59] width 100 height 23
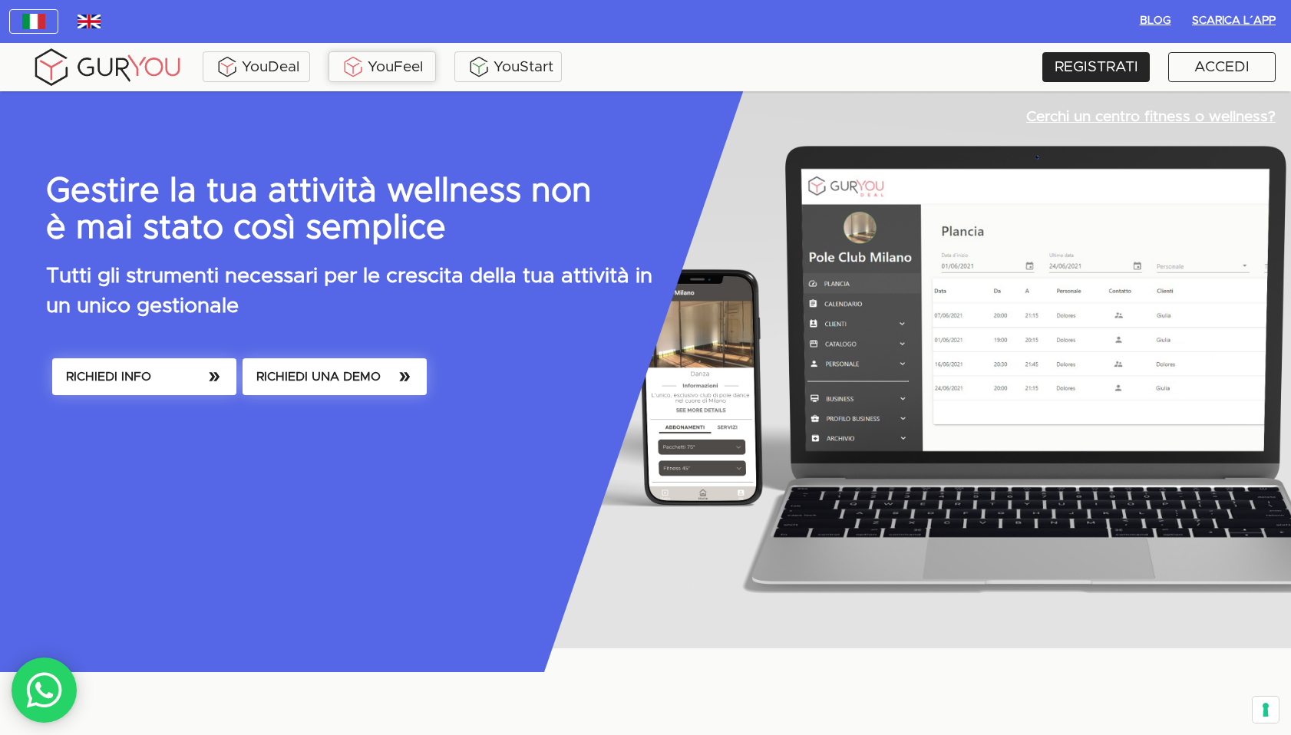
click at [386, 68] on div "YouFeel" at bounding box center [382, 66] width 100 height 23
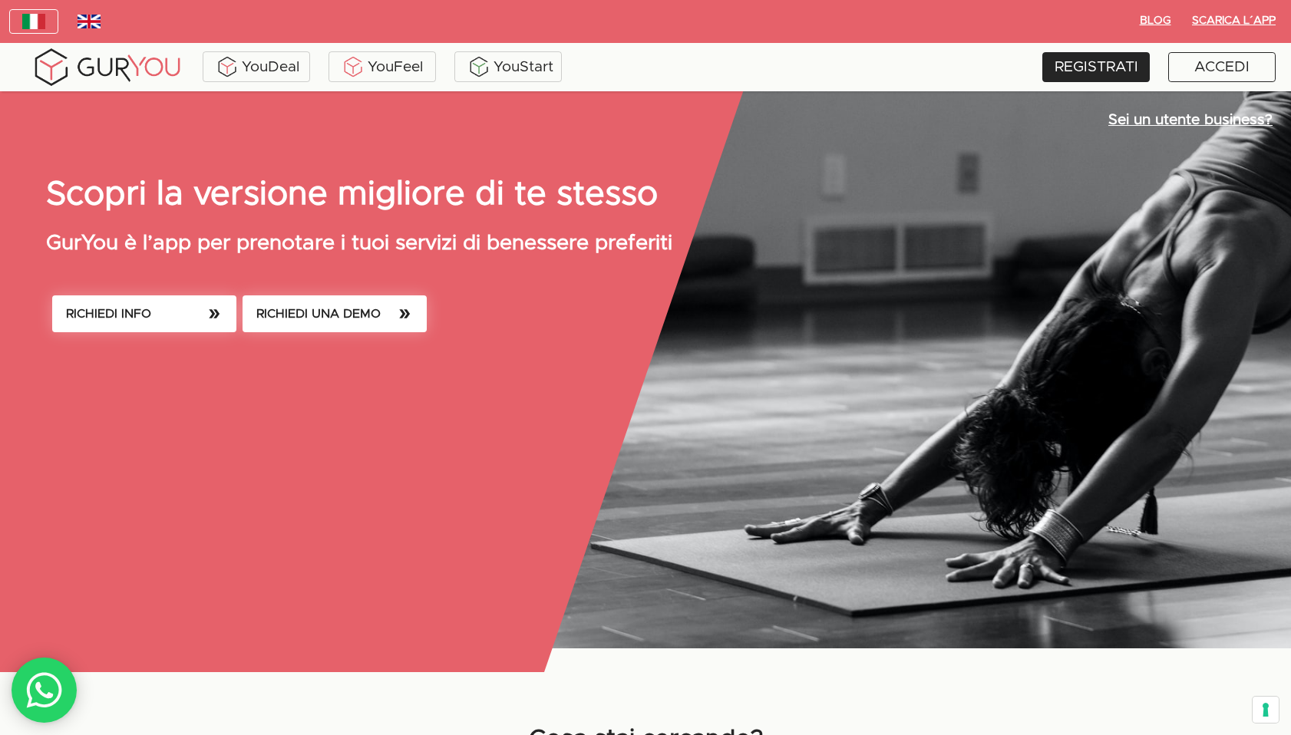
click at [1195, 118] on p "Sei un utente business?" at bounding box center [1190, 120] width 164 height 21
click at [1214, 58] on div "ACCEDI" at bounding box center [1221, 67] width 107 height 30
click at [1221, 68] on div "ACCEDI" at bounding box center [1221, 67] width 107 height 30
click at [1222, 68] on div "ACCEDI" at bounding box center [1221, 67] width 107 height 30
